Goal: Information Seeking & Learning: Learn about a topic

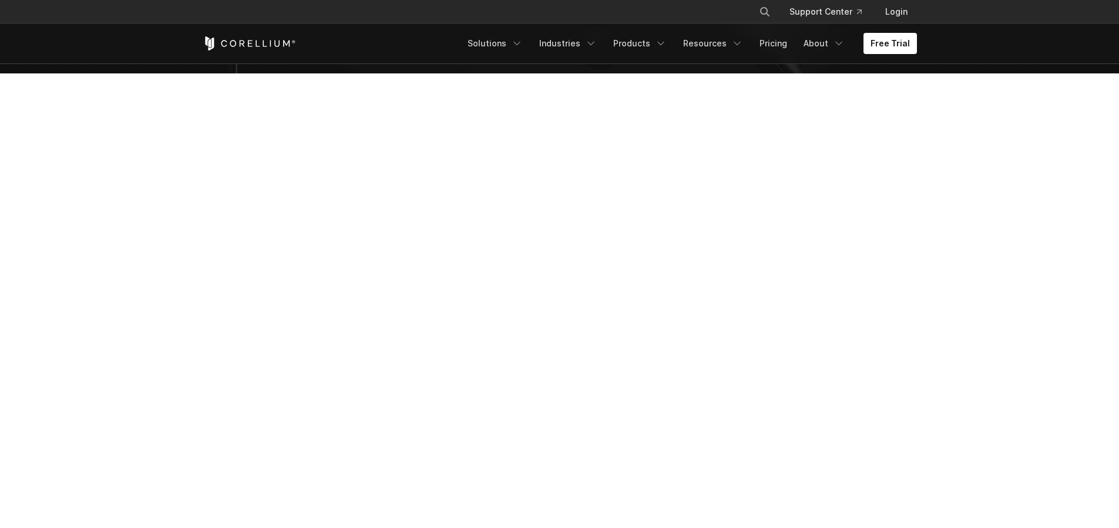
scroll to position [141, 0]
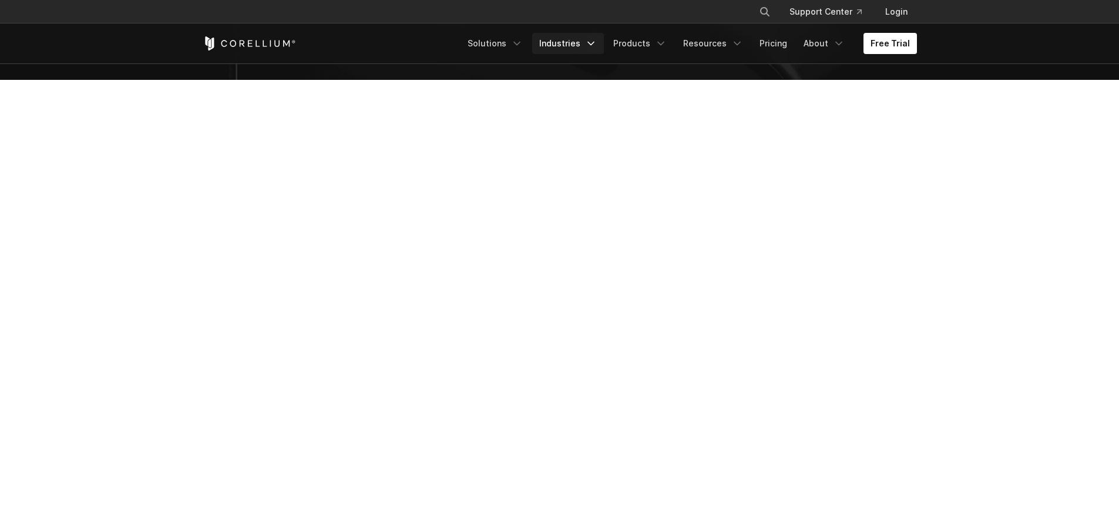
click at [576, 46] on link "Industries" at bounding box center [568, 43] width 72 height 21
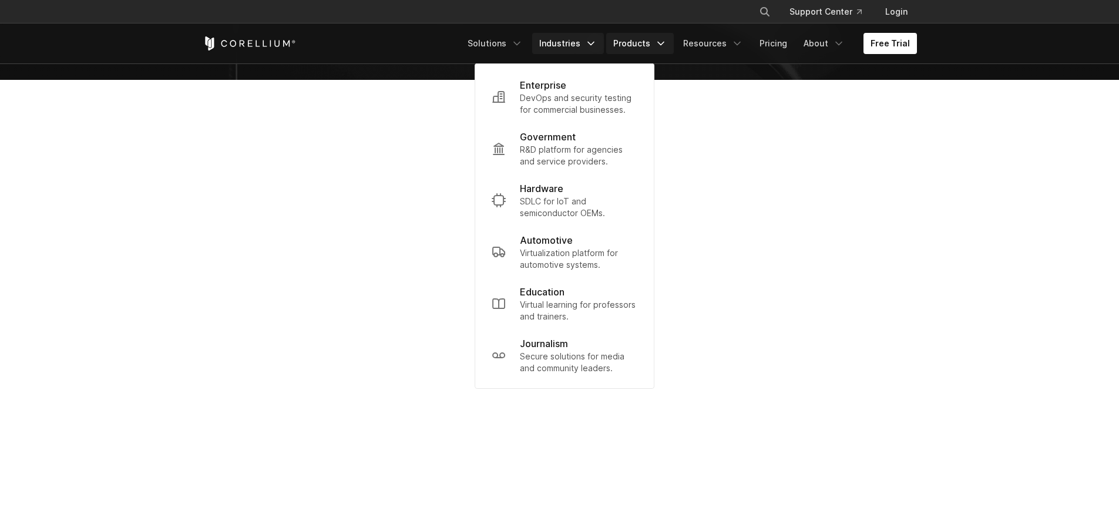
click at [633, 51] on link "Products" at bounding box center [640, 43] width 68 height 21
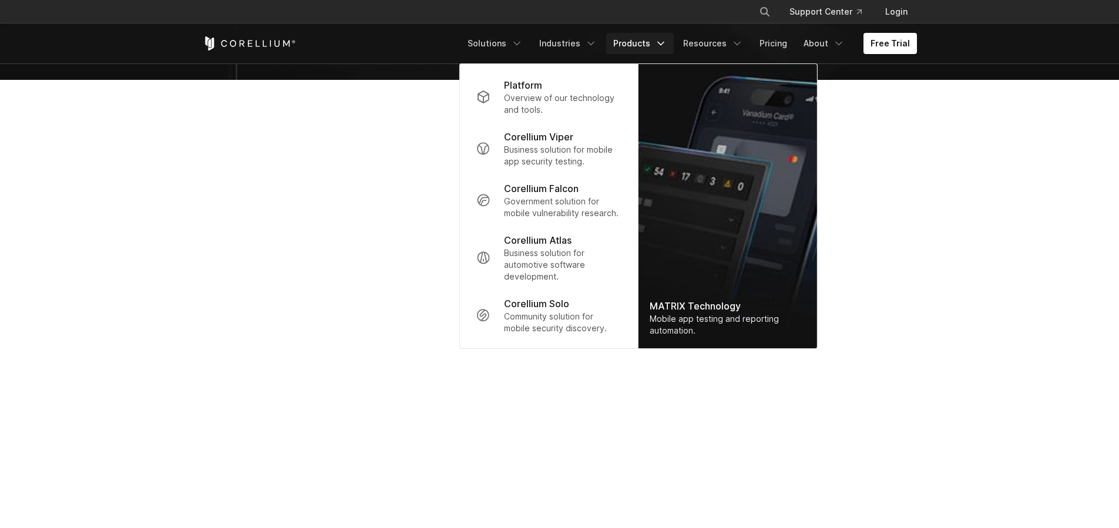
click at [149, 467] on section at bounding box center [559, 330] width 1119 height 501
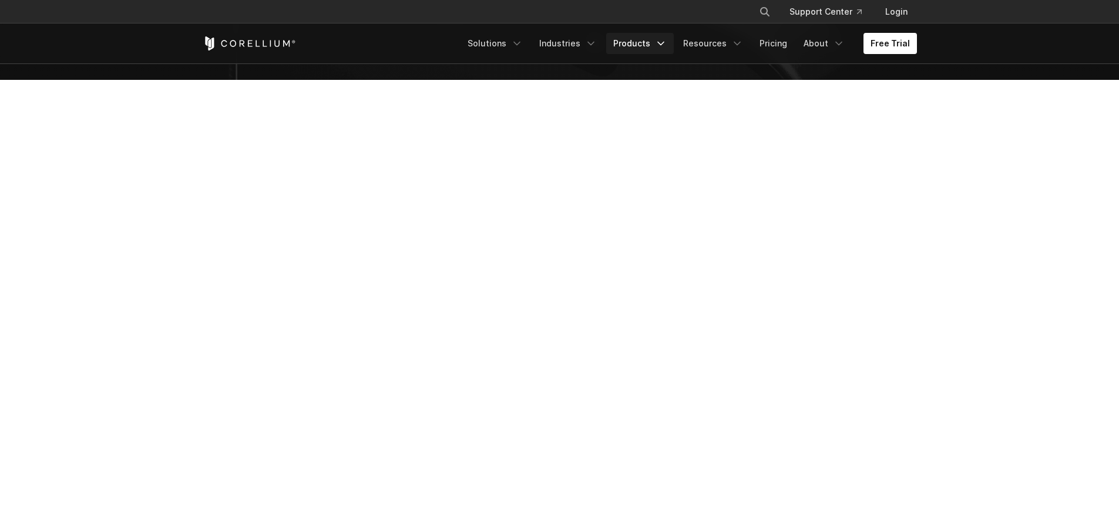
click at [670, 36] on link "Products" at bounding box center [640, 43] width 68 height 21
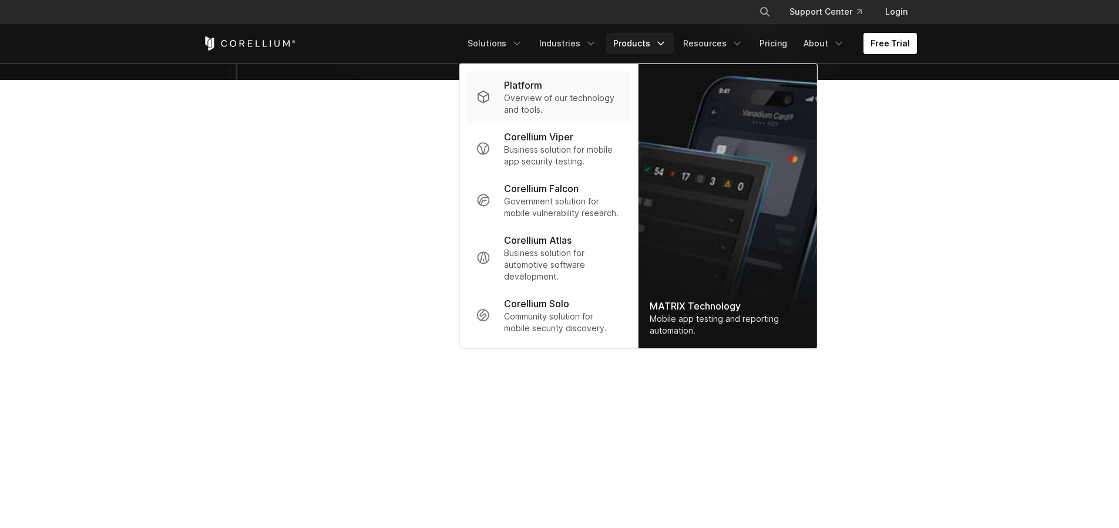
click at [559, 93] on p "Overview of our technology and tools." at bounding box center [562, 103] width 117 height 23
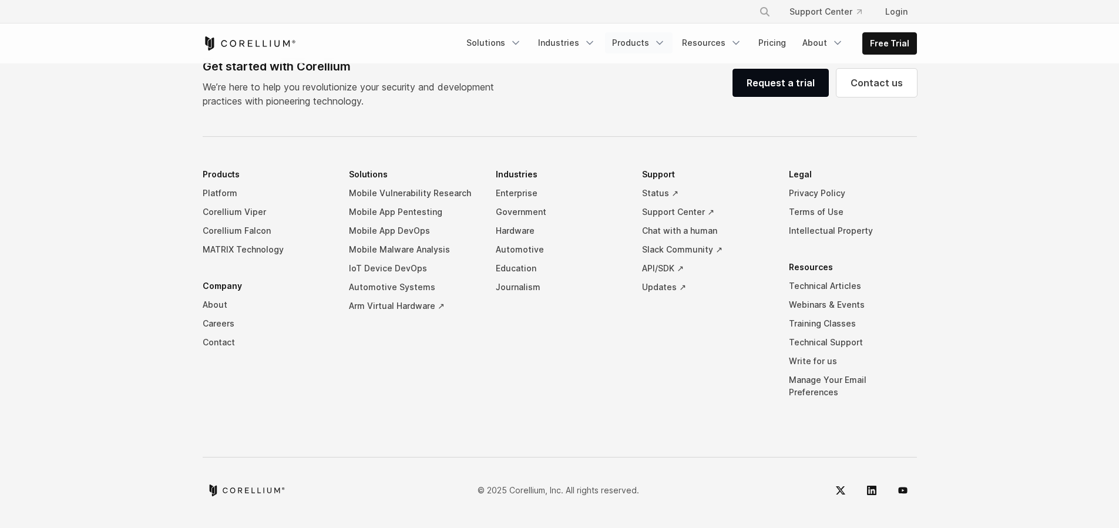
scroll to position [5528, 0]
click at [557, 38] on link "Industries" at bounding box center [567, 42] width 72 height 21
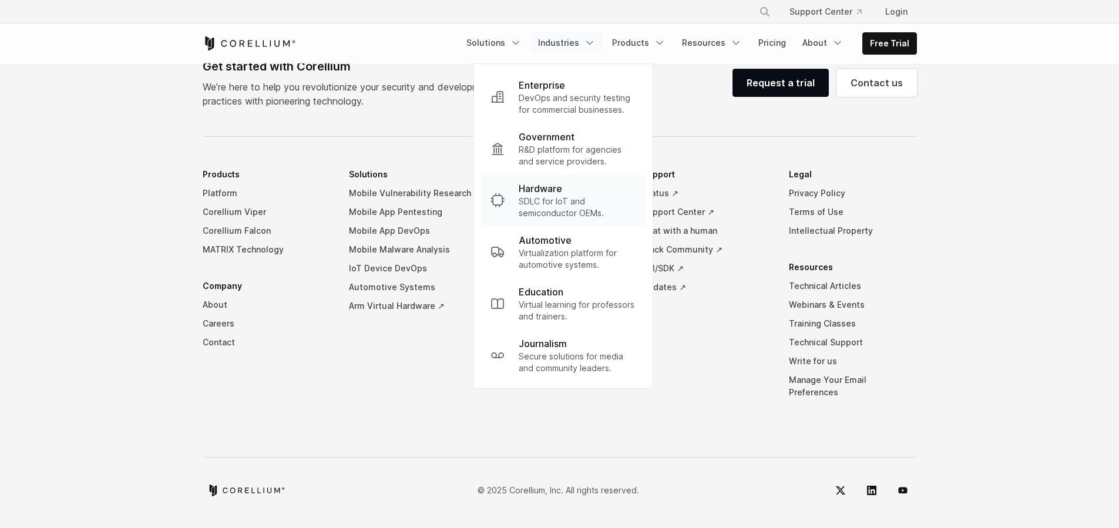
click at [575, 213] on p "SDLC for IoT and semiconductor OEMs." at bounding box center [577, 207] width 117 height 23
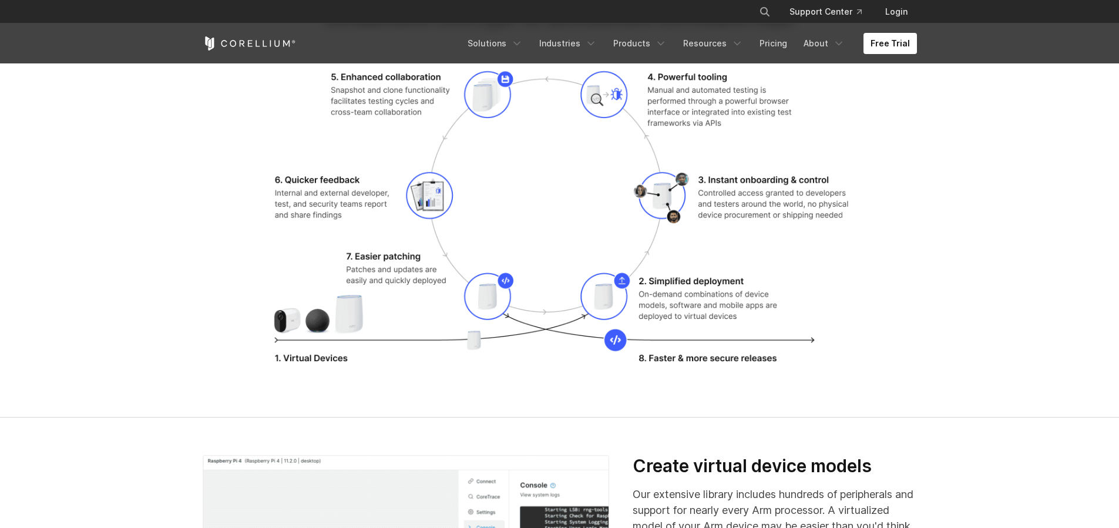
scroll to position [1576, 0]
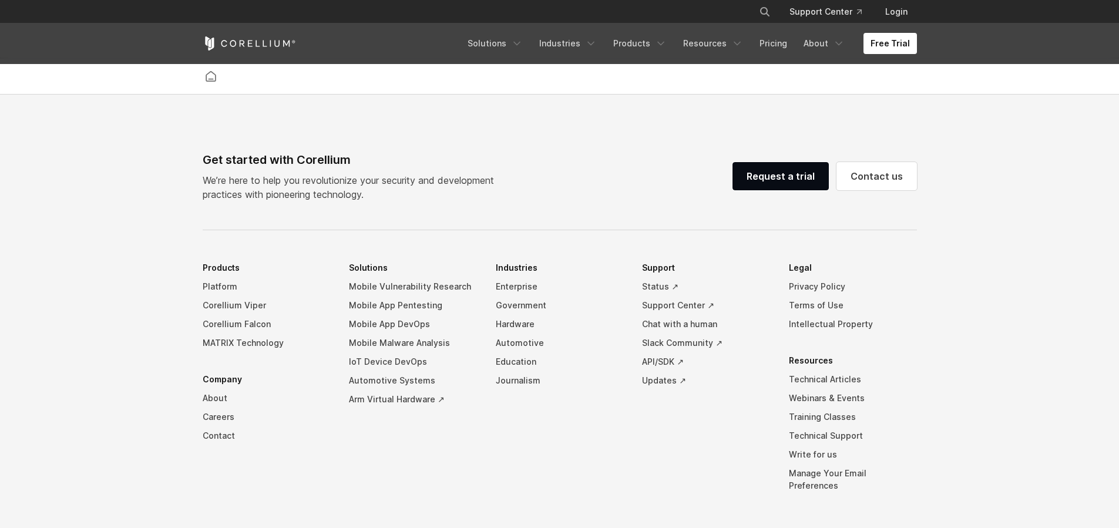
scroll to position [1500, 0]
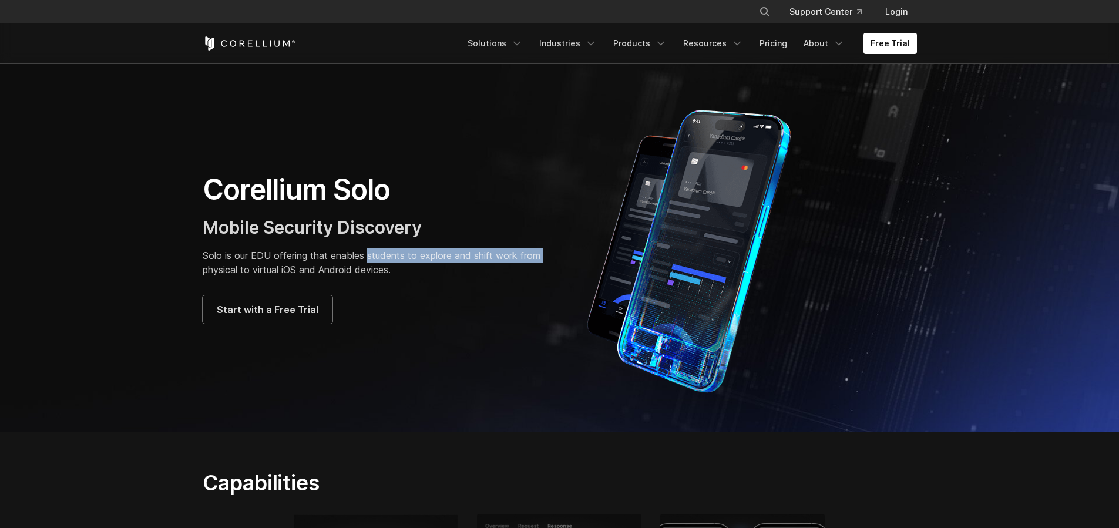
drag, startPoint x: 196, startPoint y: 263, endPoint x: 368, endPoint y: 257, distance: 171.7
click at [368, 257] on div "Corellium Solo Mobile Security Discovery Solo is our EDU offering that enables …" at bounding box center [375, 248] width 369 height 152
drag, startPoint x: 401, startPoint y: 268, endPoint x: 195, endPoint y: 251, distance: 206.3
click at [195, 251] on div "Corellium Solo Mobile Security Discovery Solo is our EDU offering that enables …" at bounding box center [375, 248] width 369 height 152
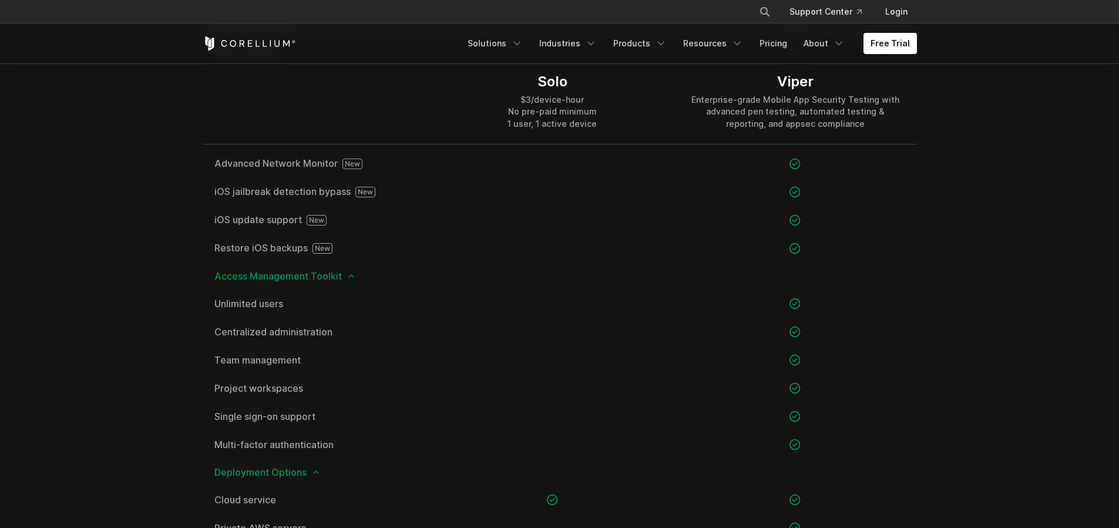
scroll to position [1606, 0]
